Goal: Information Seeking & Learning: Learn about a topic

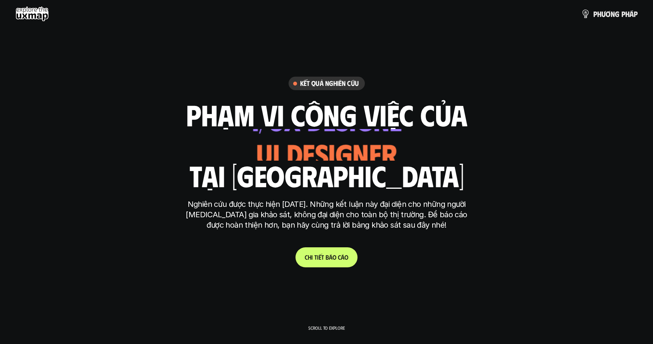
scroll to position [68, 0]
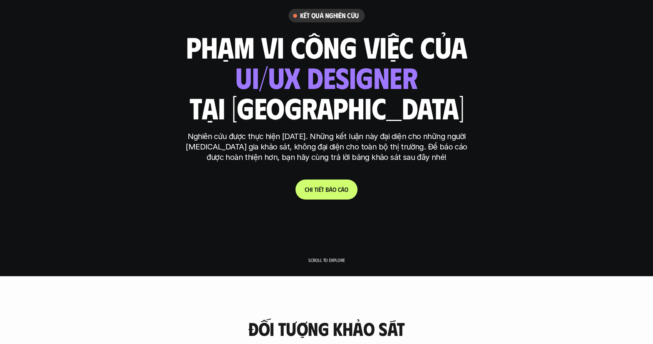
click at [325, 181] on link "C h i t i ế t b á o c á o" at bounding box center [326, 189] width 62 height 20
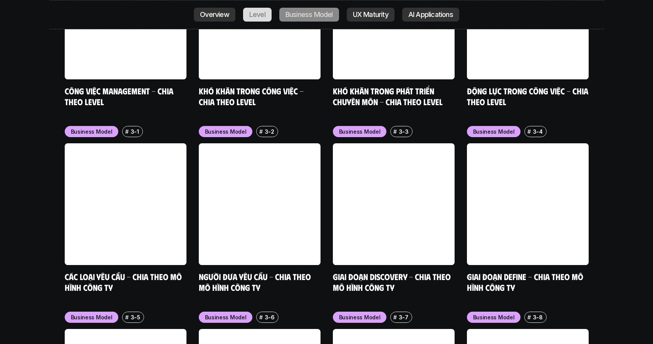
scroll to position [3197, 0]
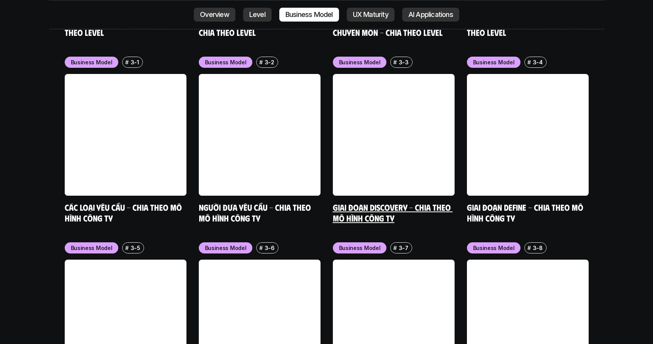
click at [381, 202] on link "Giai đoạn Discovery - Chia theo mô hình công ty" at bounding box center [393, 212] width 120 height 21
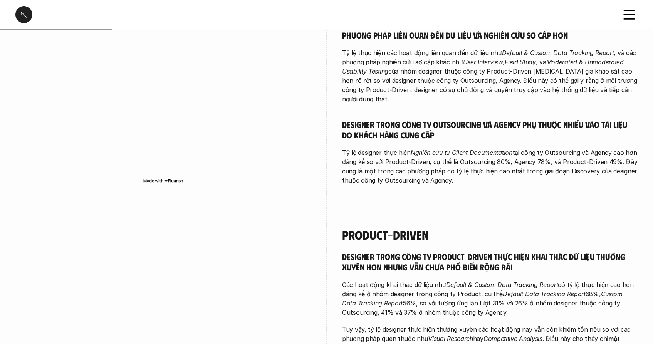
scroll to position [278, 0]
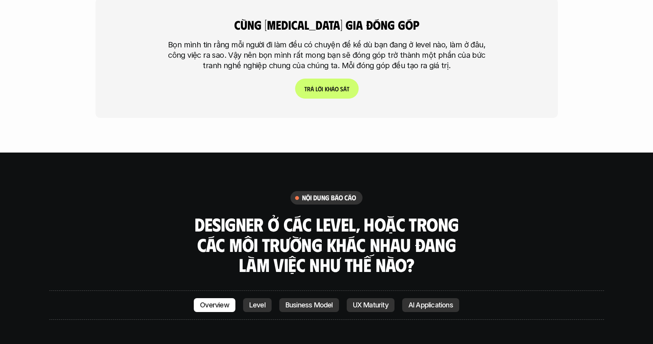
scroll to position [1986, 0]
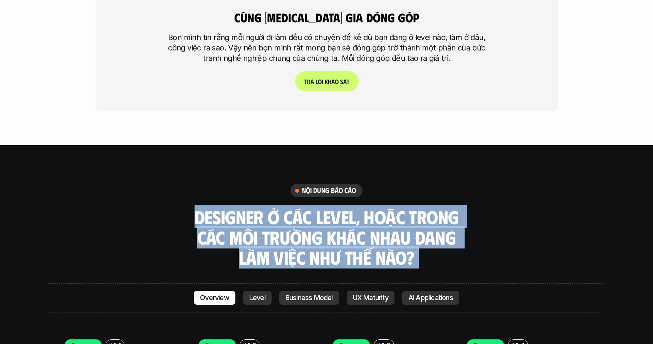
click at [372, 208] on h3 "Designer ở các level, hoặc trong các môi trường khác nhau đang làm việc như thế…" at bounding box center [327, 237] width 270 height 61
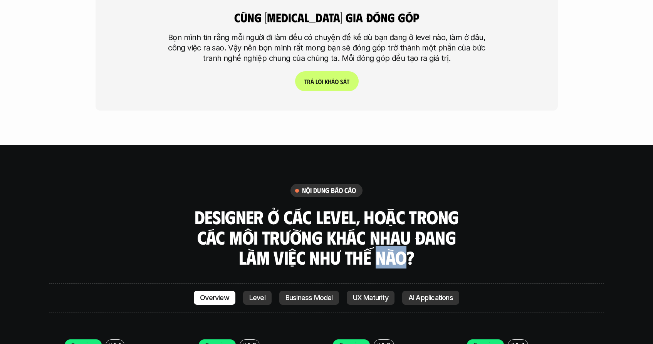
click at [372, 208] on h3 "Designer ở các level, hoặc trong các môi trường khác nhau đang làm việc như thế…" at bounding box center [327, 237] width 270 height 61
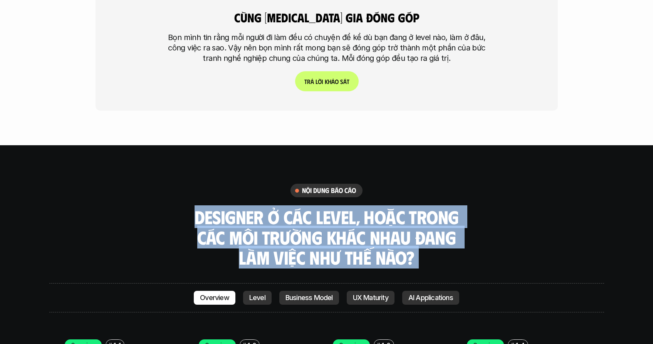
click at [372, 208] on h3 "Designer ở các level, hoặc trong các môi trường khác nhau đang làm việc như thế…" at bounding box center [327, 237] width 270 height 61
click at [413, 207] on h3 "Designer ở các level, hoặc trong các môi trường khác nhau đang làm việc như thế…" at bounding box center [327, 237] width 270 height 61
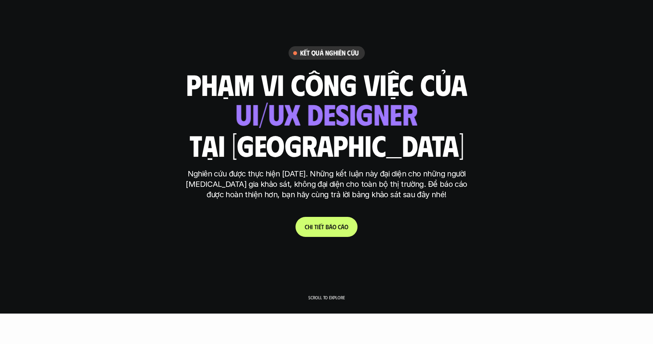
scroll to position [6, 0]
